Goal: Navigation & Orientation: Find specific page/section

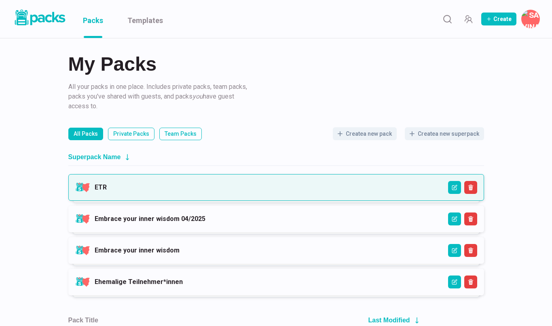
click at [107, 184] on link "ETR" at bounding box center [101, 188] width 12 height 8
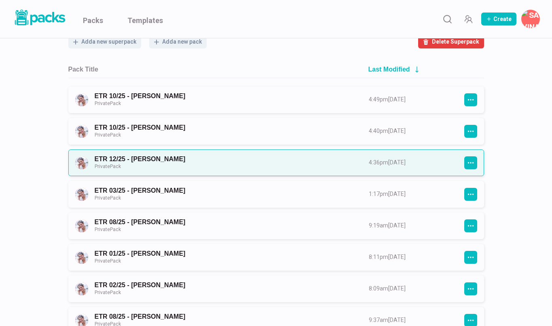
scroll to position [80, 0]
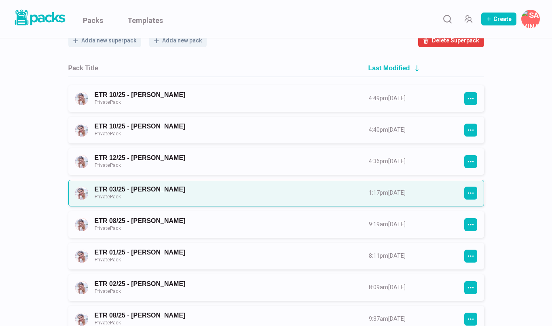
click at [188, 186] on link "ETR 03/25 - [PERSON_NAME] Private Pack" at bounding box center [225, 193] width 260 height 15
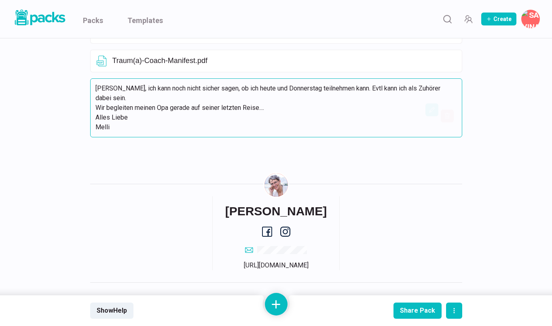
scroll to position [412, 0]
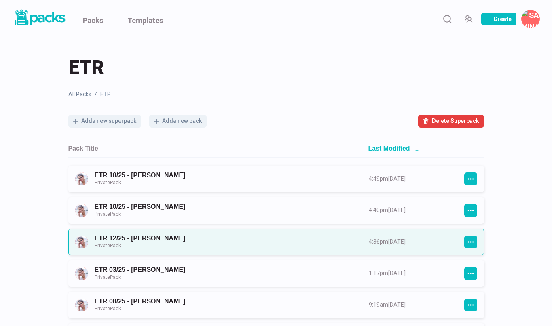
click at [184, 240] on link "ETR 12/25 - [PERSON_NAME] Private Pack" at bounding box center [225, 242] width 260 height 15
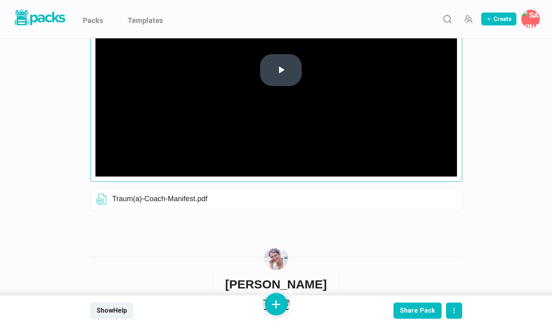
scroll to position [258, 0]
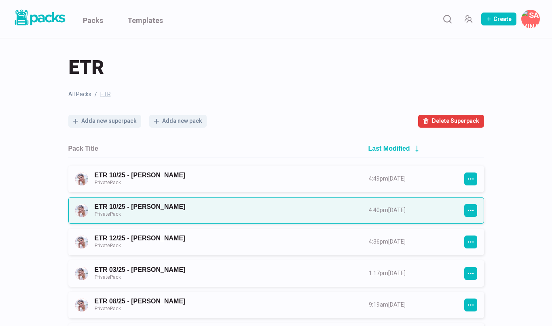
click at [161, 204] on link "ETR 10/25 - [PERSON_NAME] Private Pack" at bounding box center [225, 210] width 260 height 15
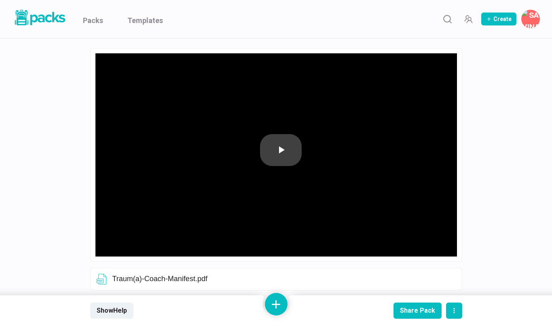
scroll to position [82, 0]
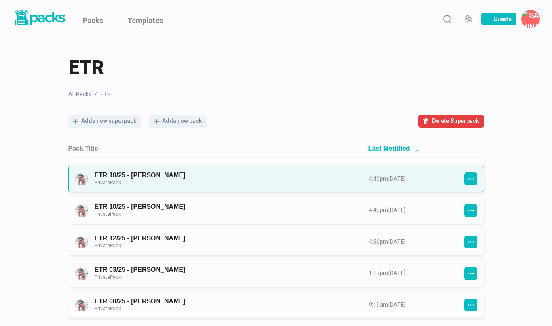
click at [147, 174] on link "ETR 10/25 - [PERSON_NAME] Private Pack" at bounding box center [225, 178] width 260 height 15
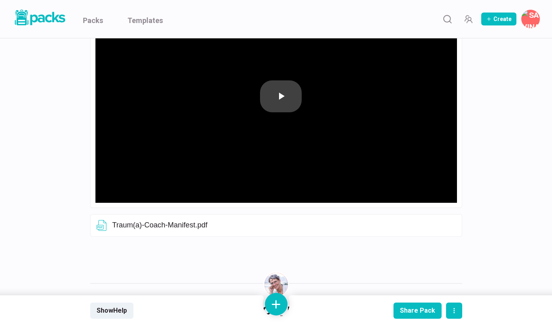
scroll to position [144, 0]
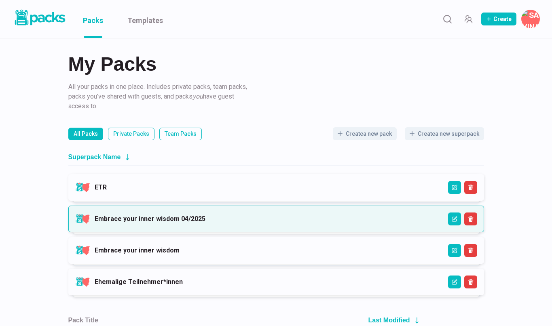
click at [134, 221] on link "Embrace your inner wisdom 04/2025" at bounding box center [150, 219] width 111 height 8
